Goal: Task Accomplishment & Management: Complete application form

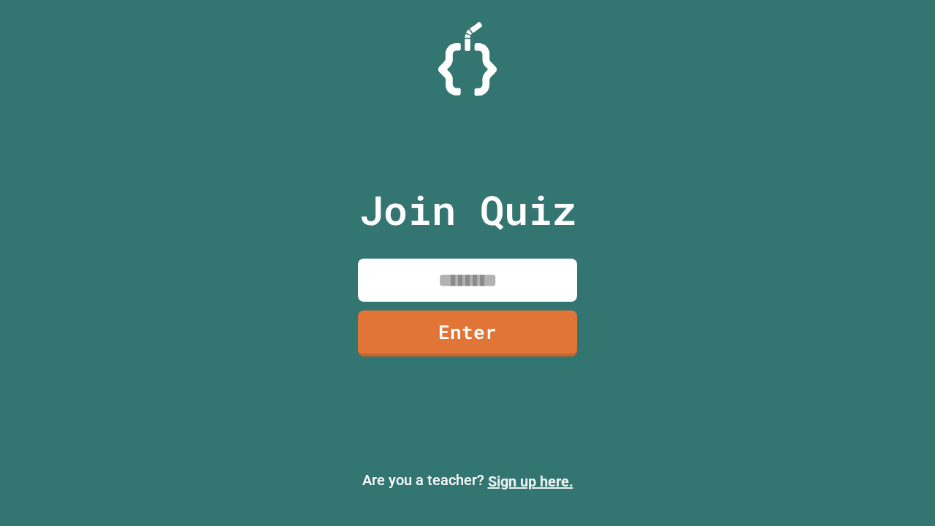
click at [531, 482] on link "Sign up here." at bounding box center [531, 482] width 86 height 18
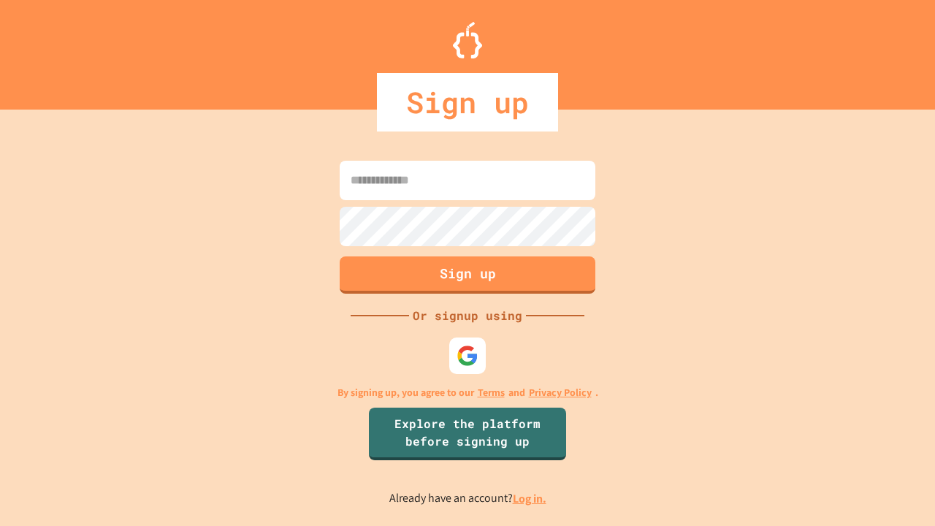
click at [531, 498] on link "Log in." at bounding box center [530, 498] width 34 height 15
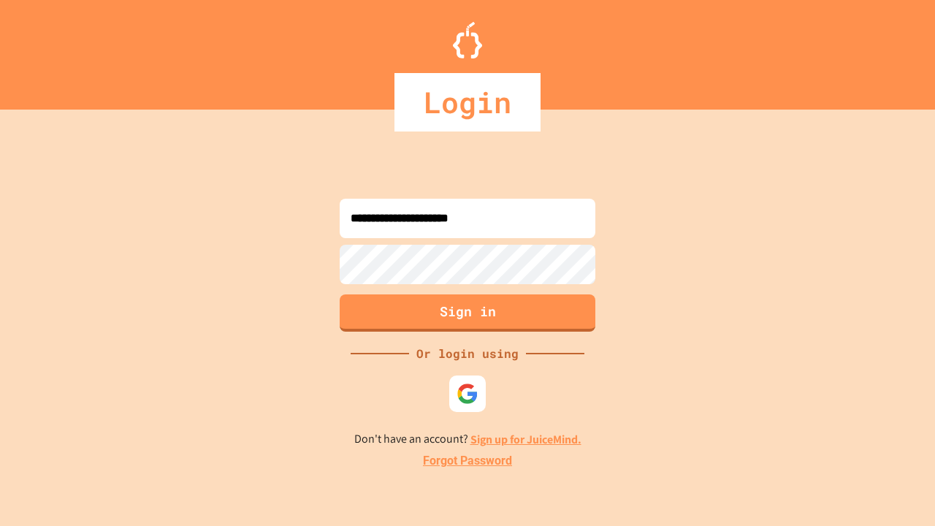
type input "**********"
